Goal: Find specific page/section: Find specific page/section

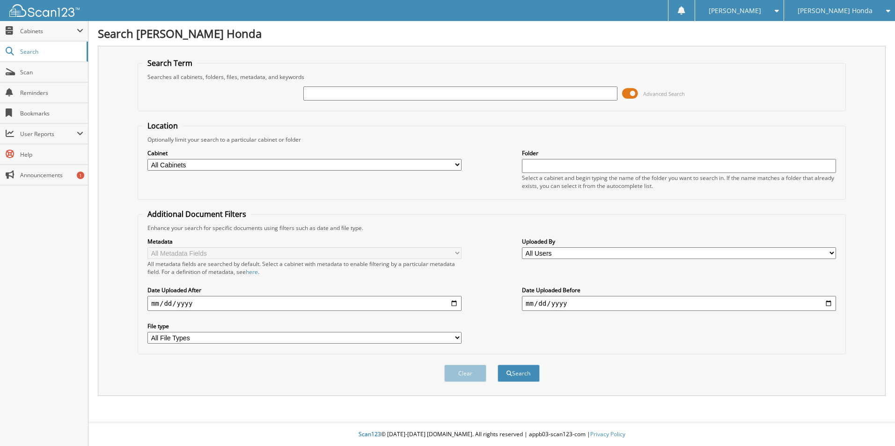
click at [340, 92] on input "text" at bounding box center [460, 94] width 314 height 14
type input "233202"
click at [497, 365] on button "Search" at bounding box center [518, 373] width 42 height 17
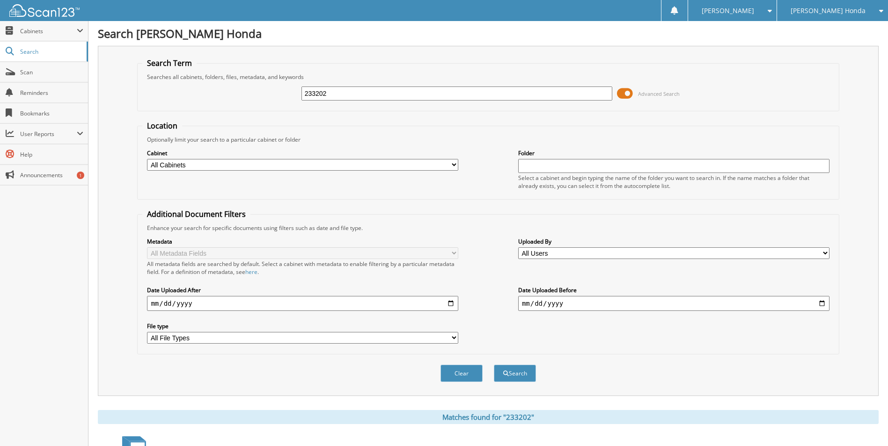
drag, startPoint x: 345, startPoint y: 91, endPoint x: 245, endPoint y: 110, distance: 102.5
click at [245, 111] on fieldset "Search Term Searches all cabinets, folders, files, metadata, and keywords 23320…" at bounding box center [487, 84] width 701 height 53
type input "222606"
click at [511, 379] on button "Search" at bounding box center [515, 373] width 42 height 17
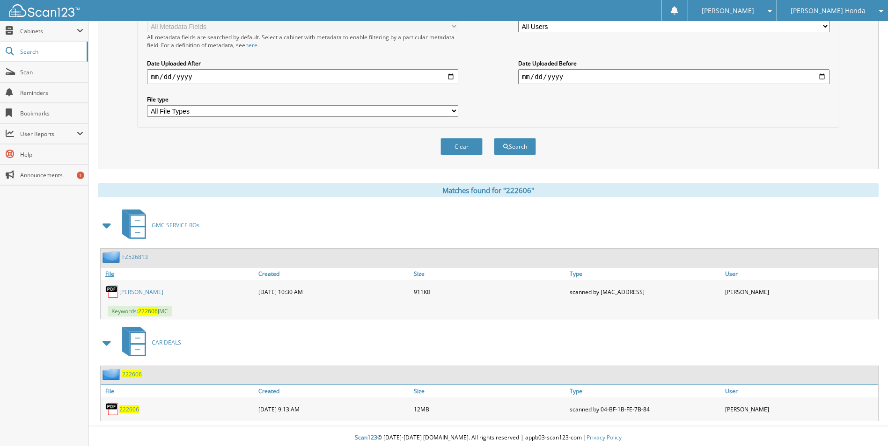
scroll to position [231, 0]
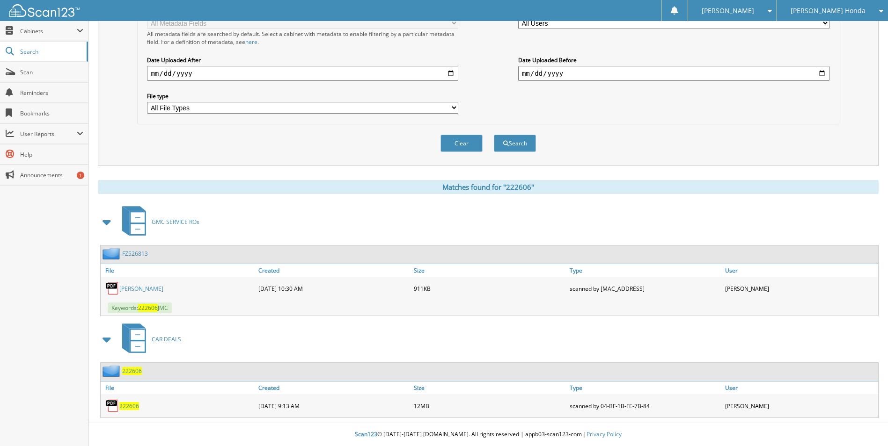
click at [126, 408] on span "222606" at bounding box center [129, 406] width 20 height 8
